Goal: Navigation & Orientation: Find specific page/section

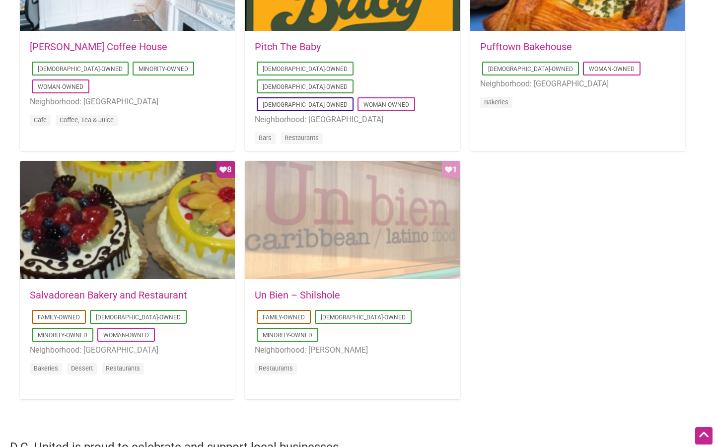
scroll to position [872, 0]
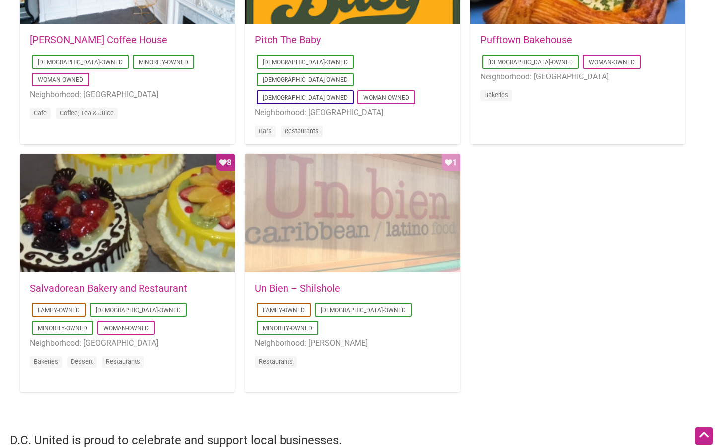
click at [364, 210] on div "Favorite Count 1" at bounding box center [352, 213] width 215 height 119
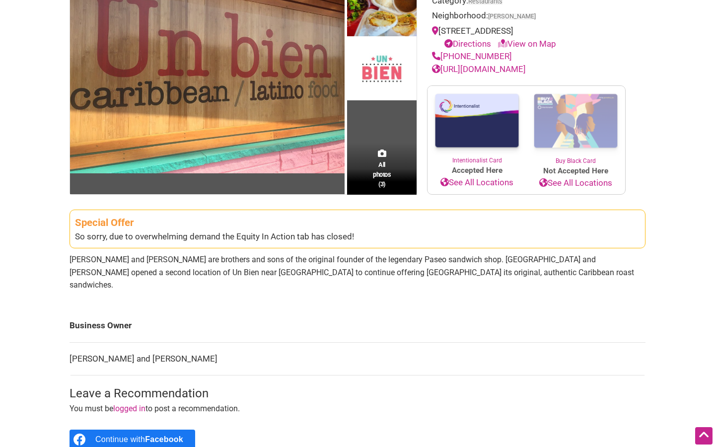
scroll to position [138, 0]
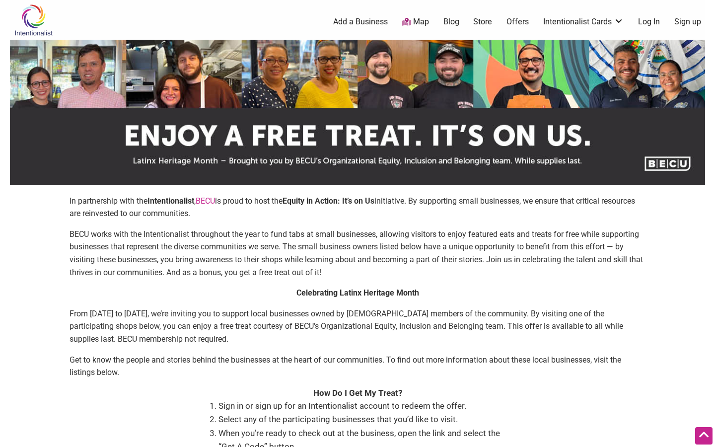
scroll to position [641, 0]
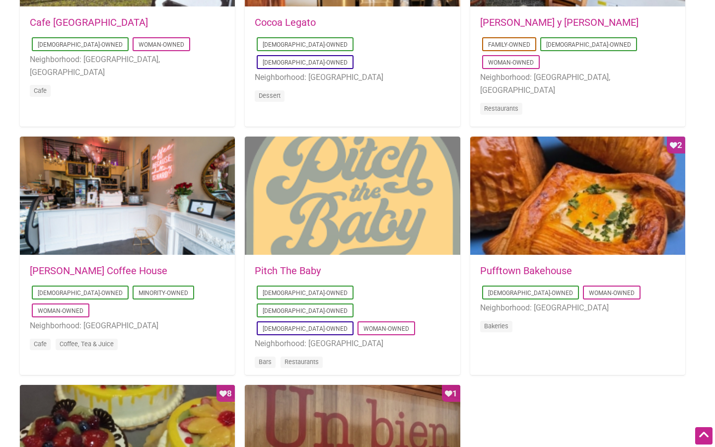
click at [348, 199] on div at bounding box center [352, 196] width 215 height 119
